Goal: Task Accomplishment & Management: Manage account settings

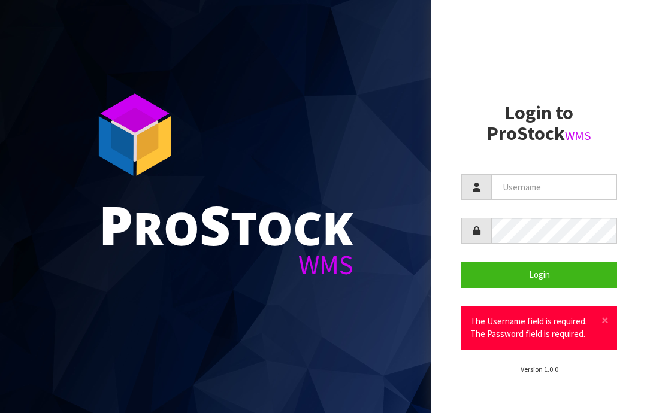
click at [531, 187] on input "text" at bounding box center [554, 187] width 126 height 26
type input "JGBIMPORTS"
click at [548, 273] on button "Login" at bounding box center [539, 275] width 156 height 26
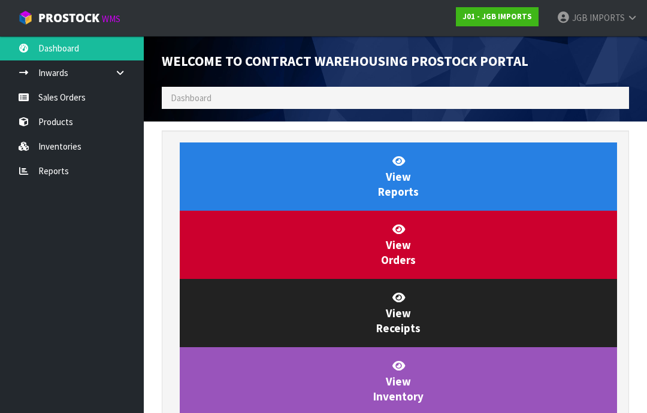
scroll to position [705, 485]
click at [56, 101] on link "Sales Orders" at bounding box center [72, 97] width 144 height 25
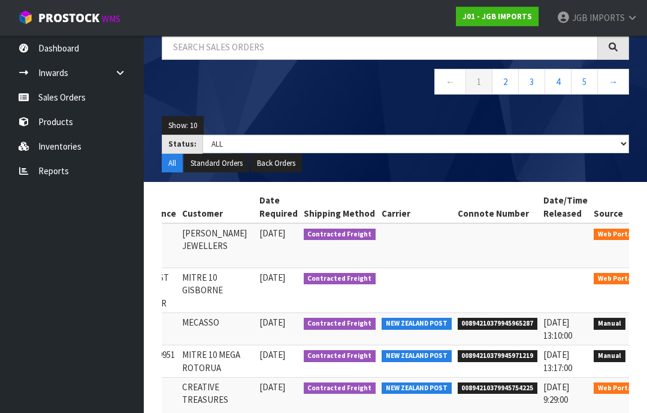
scroll to position [99, 0]
click at [646, 277] on icon at bounding box center [657, 281] width 9 height 8
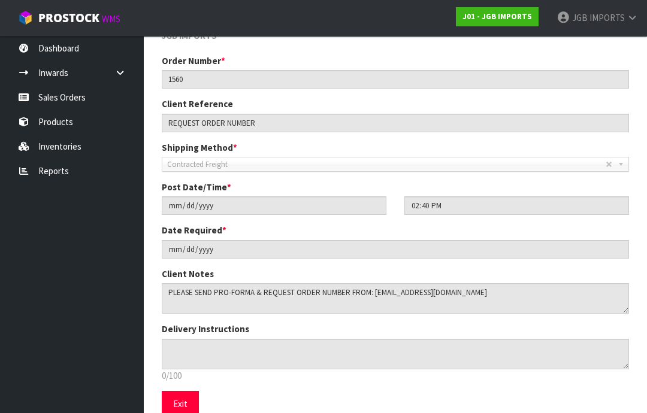
scroll to position [167, 0]
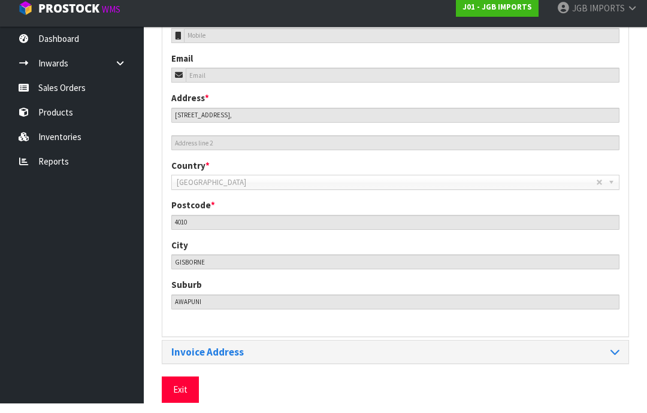
scroll to position [490, 0]
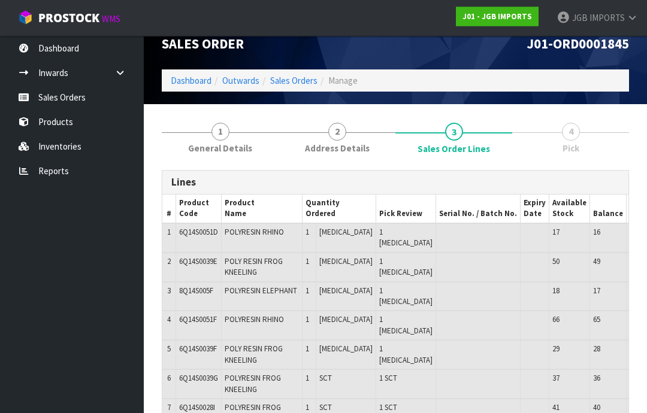
scroll to position [0, 0]
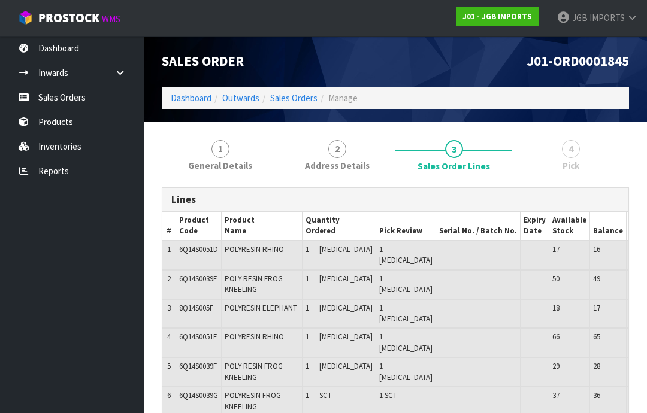
click at [620, 14] on span "IMPORTS" at bounding box center [606, 17] width 35 height 11
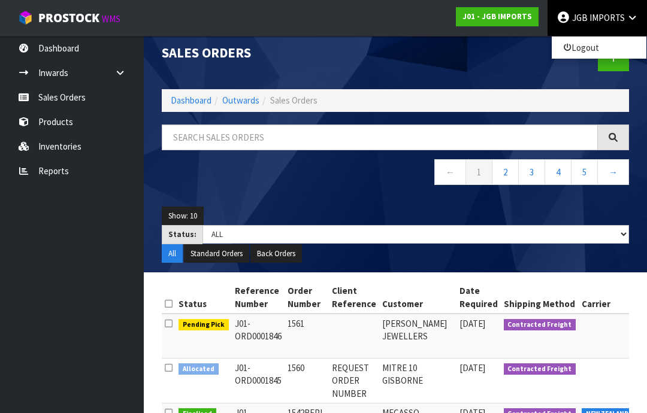
scroll to position [8, 0]
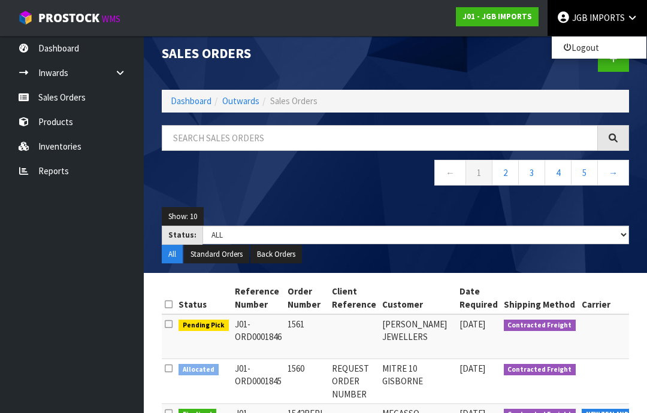
click at [585, 47] on link "Logout" at bounding box center [599, 48] width 95 height 16
